Goal: Transaction & Acquisition: Obtain resource

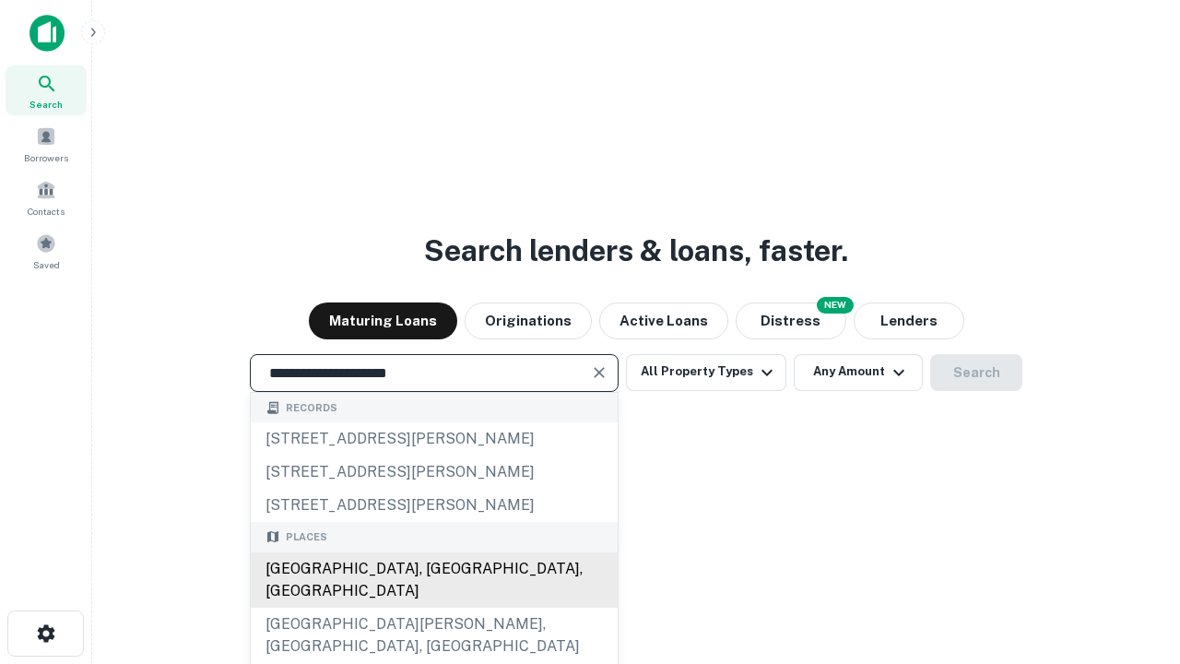
click at [433, 608] on div "[GEOGRAPHIC_DATA], [GEOGRAPHIC_DATA], [GEOGRAPHIC_DATA]" at bounding box center [434, 579] width 367 height 55
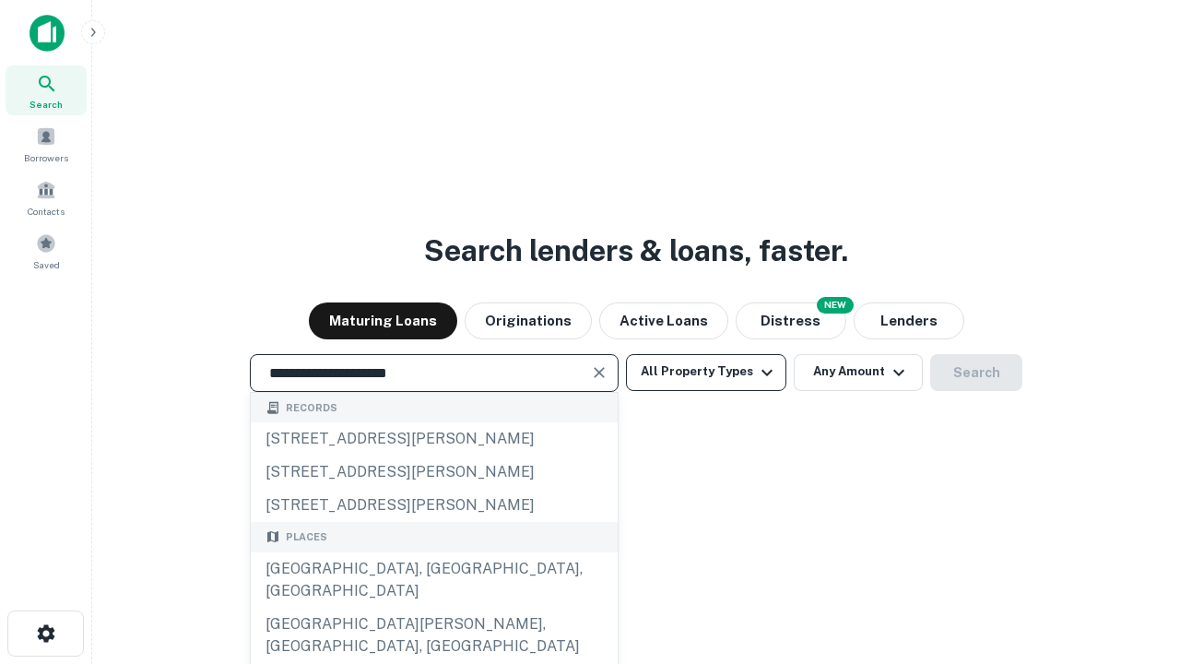
type input "**********"
click at [706, 372] on button "All Property Types" at bounding box center [706, 372] width 160 height 37
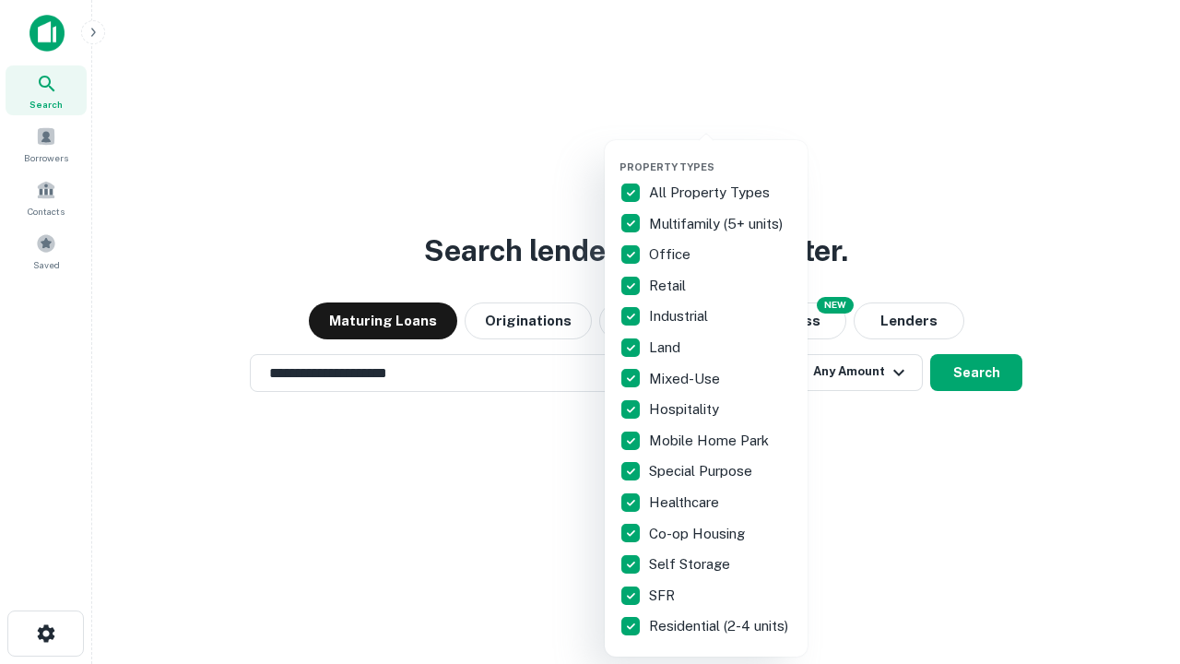
click at [721, 155] on button "button" at bounding box center [721, 155] width 203 height 1
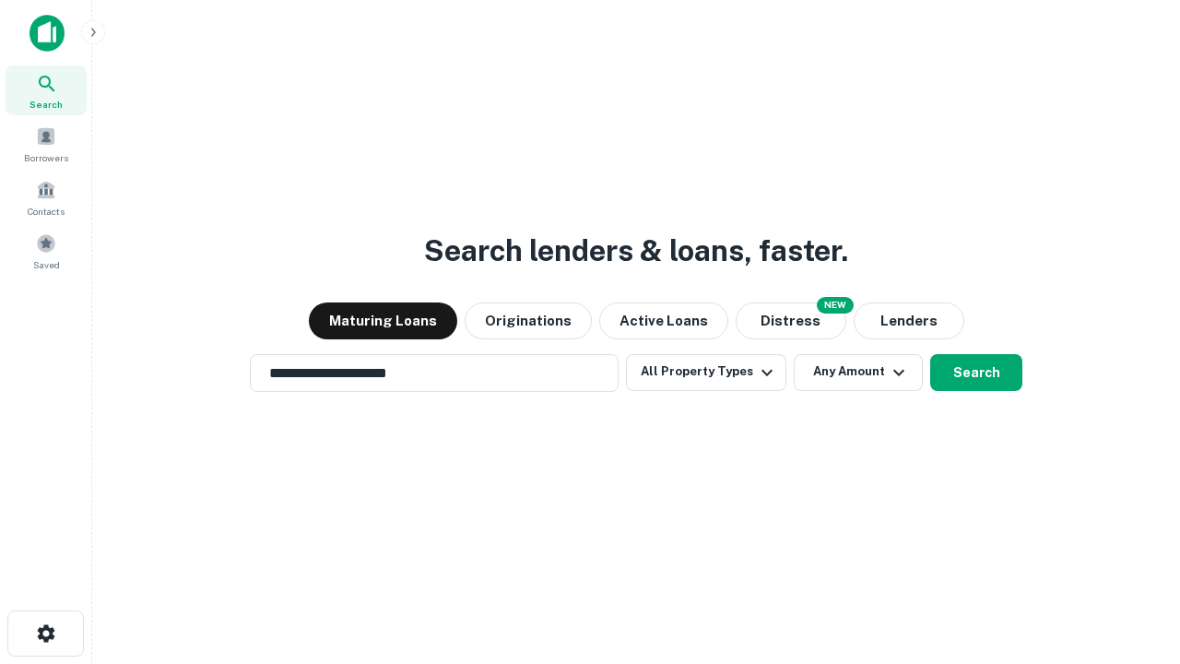
scroll to position [29, 0]
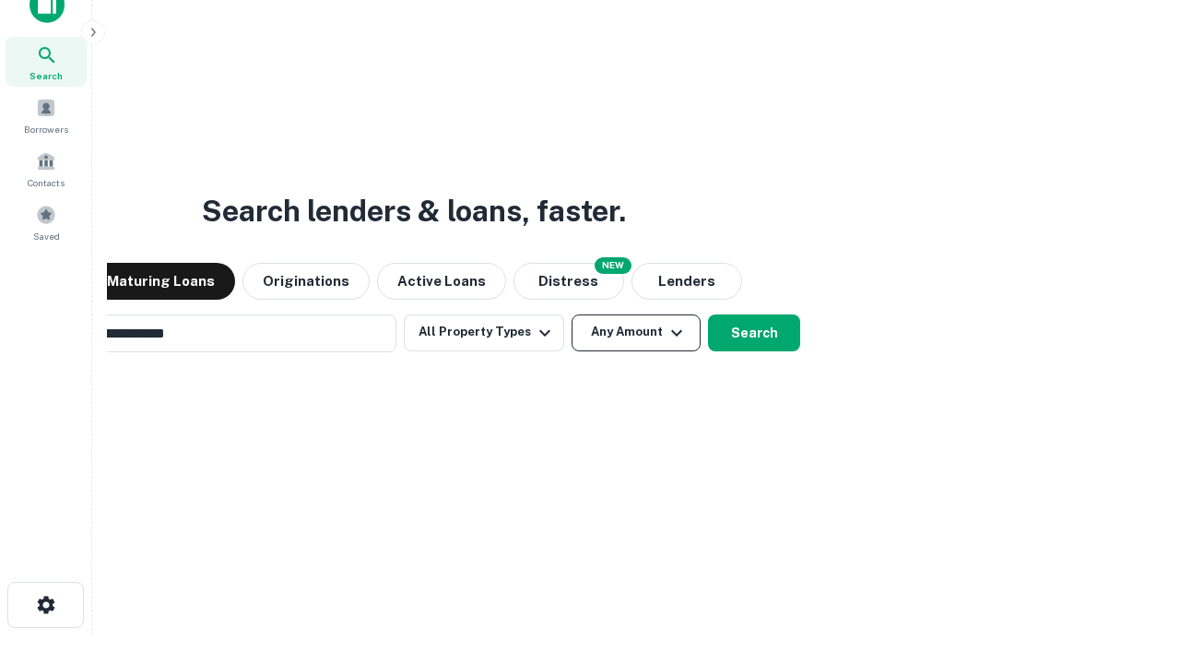
click at [572, 314] on button "Any Amount" at bounding box center [636, 332] width 129 height 37
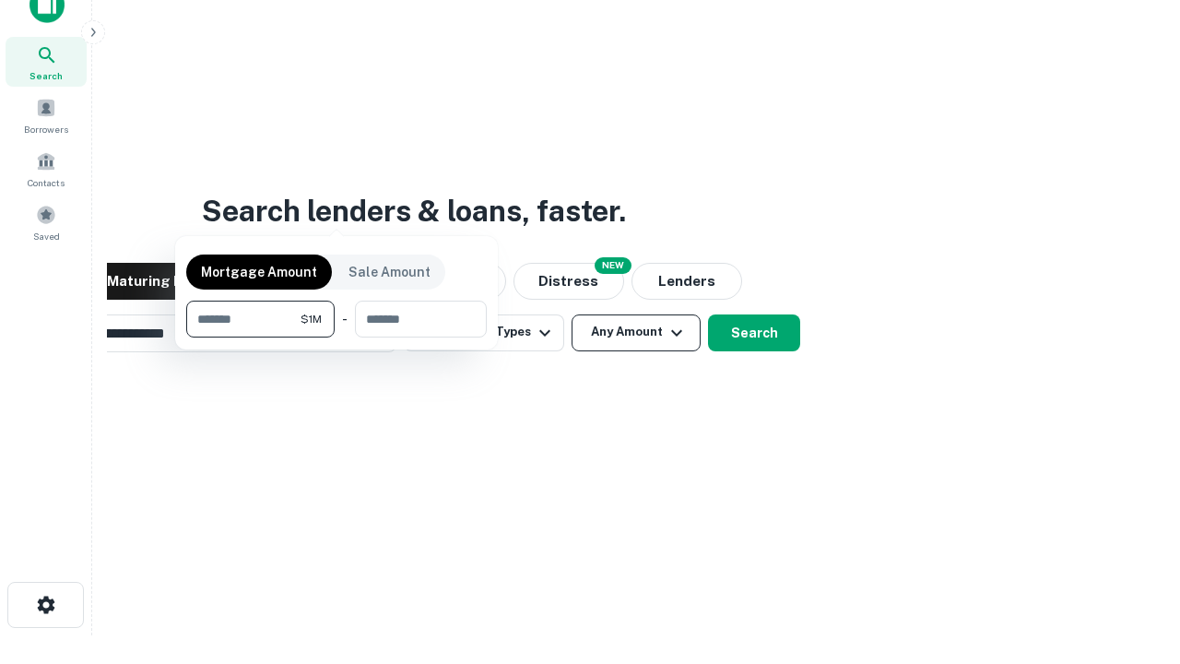
scroll to position [30, 0]
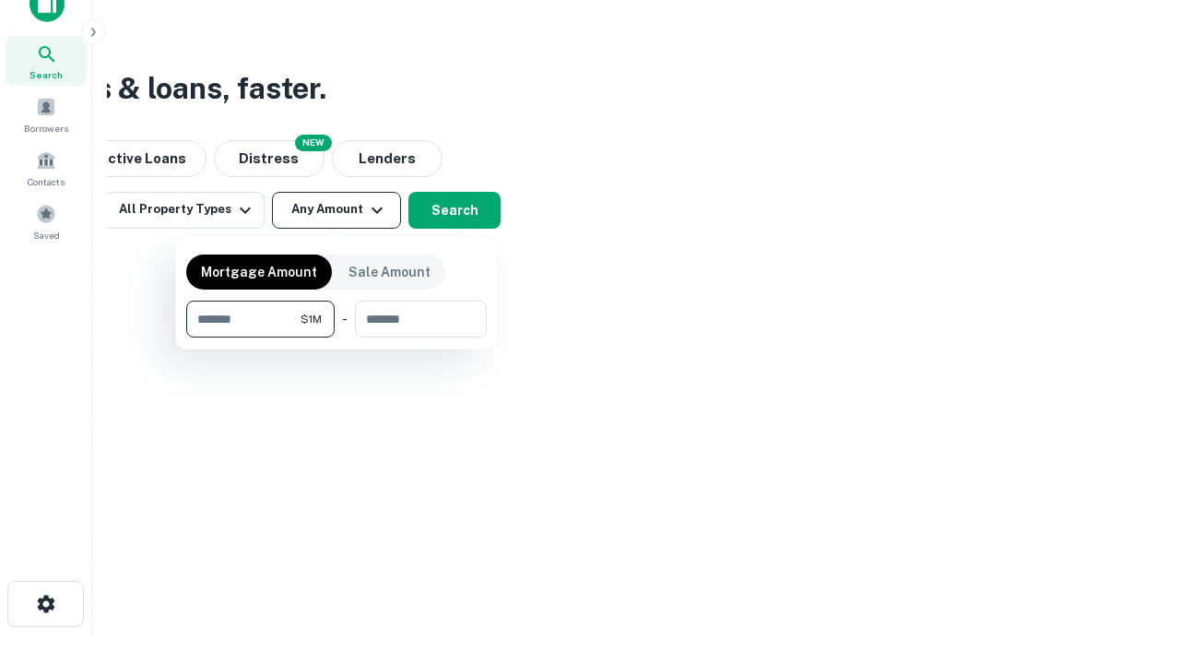
type input "*******"
click at [337, 337] on button "button" at bounding box center [336, 337] width 301 height 1
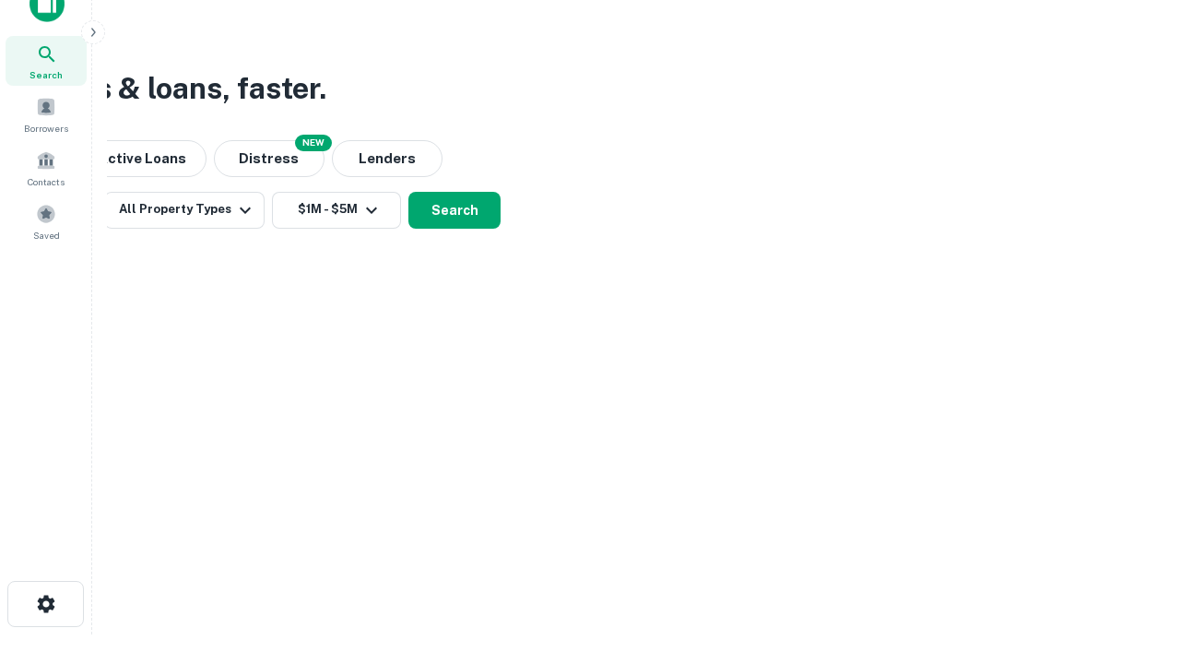
scroll to position [29, 0]
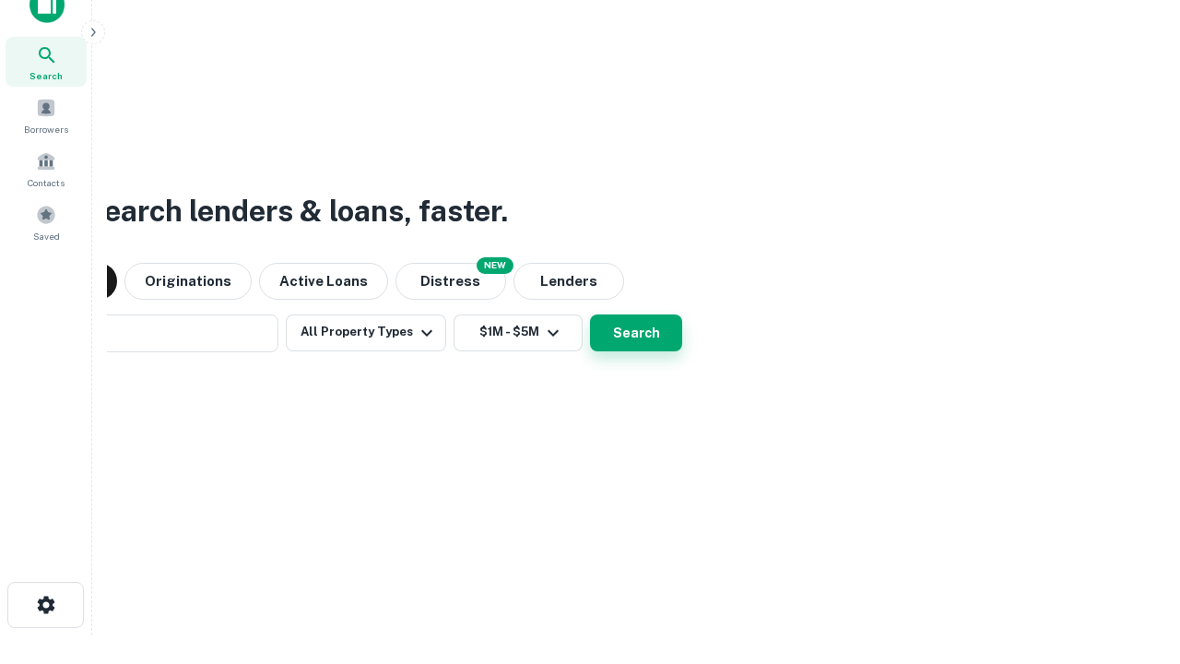
click at [590, 314] on button "Search" at bounding box center [636, 332] width 92 height 37
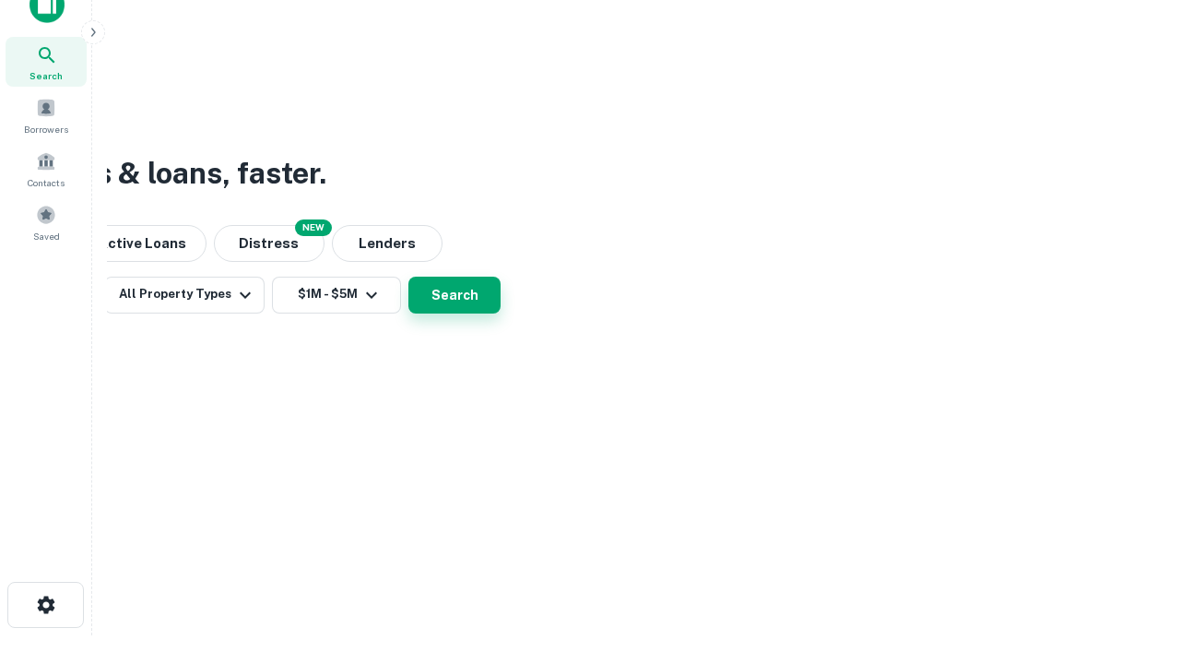
scroll to position [30, 0]
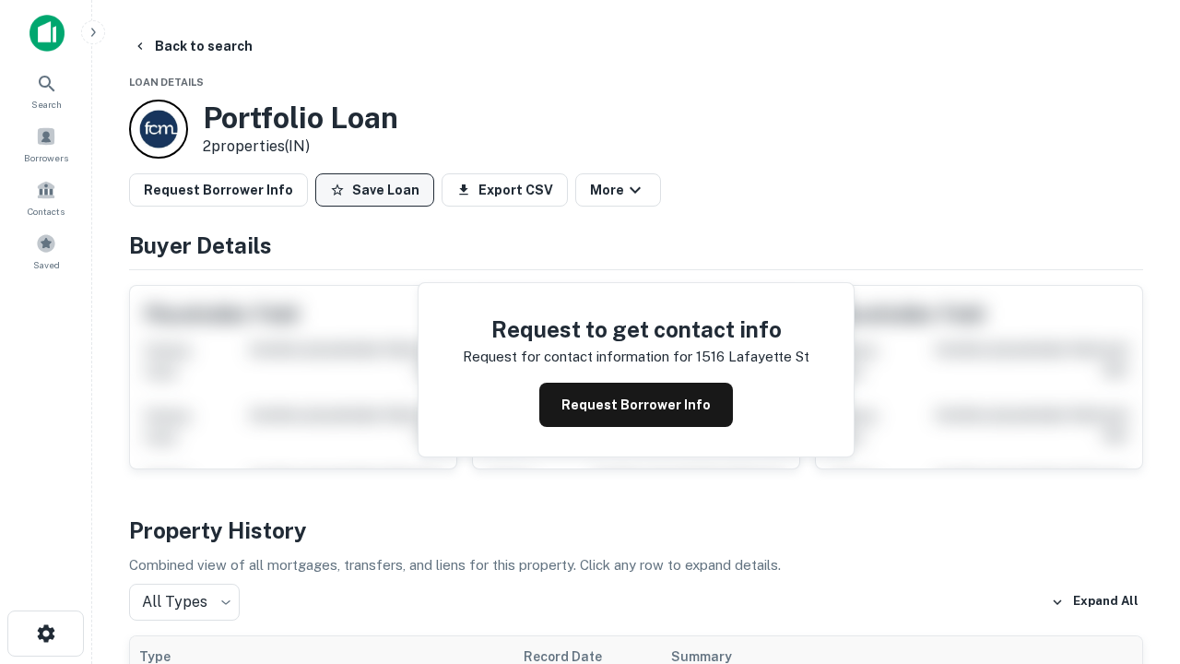
click at [374, 190] on button "Save Loan" at bounding box center [374, 189] width 119 height 33
